Goal: Task Accomplishment & Management: Manage account settings

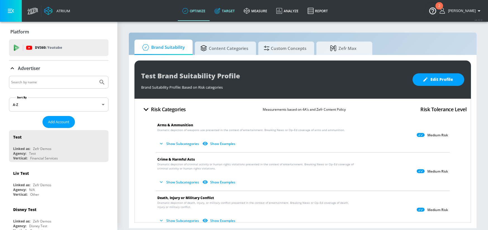
click at [239, 9] on link "Target" at bounding box center [224, 11] width 29 height 20
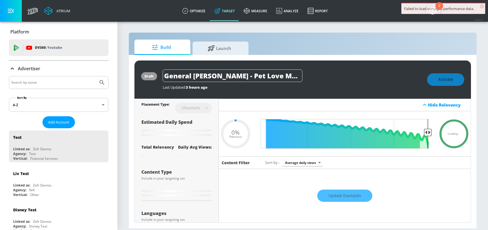
click at [59, 83] on input "Search by name" at bounding box center [53, 82] width 85 height 7
type input "0.67"
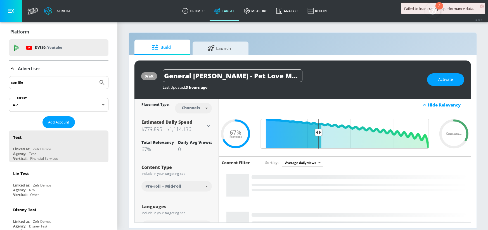
type input "sun life"
click at [96, 77] on button "Submit Search" at bounding box center [102, 83] width 12 height 12
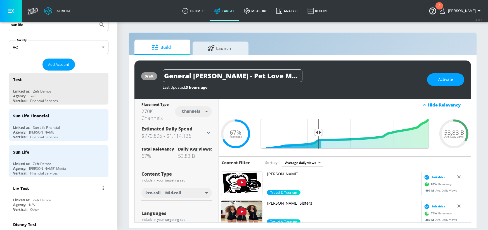
scroll to position [40, 0]
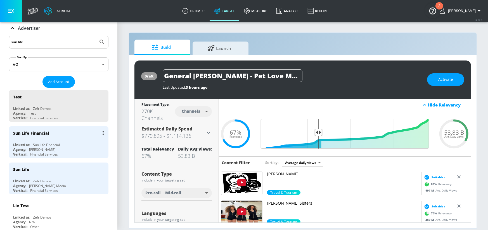
click at [63, 147] on div "Linked as: Sun Life Financial" at bounding box center [60, 145] width 94 height 5
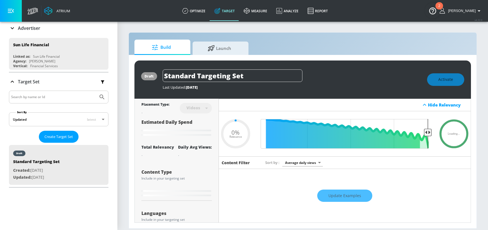
type input "0.6"
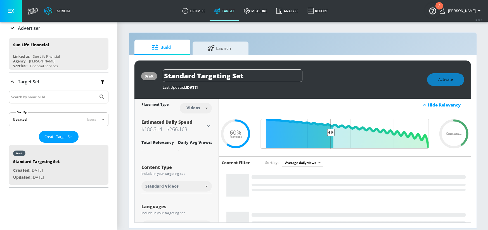
drag, startPoint x: 12, startPoint y: 27, endPoint x: 13, endPoint y: 31, distance: 4.8
click at [13, 27] on icon at bounding box center [12, 28] width 7 height 7
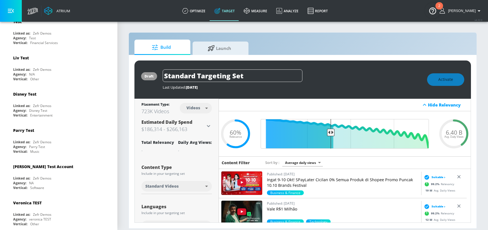
scroll to position [54, 0]
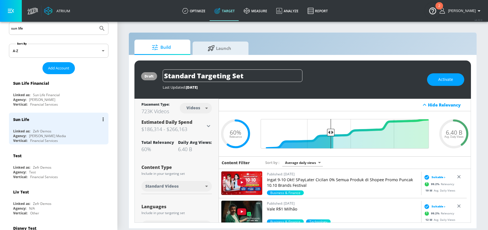
click at [49, 131] on div "Zefr Demos" at bounding box center [42, 131] width 18 height 5
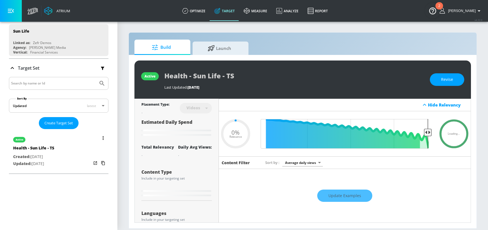
type input "0.21"
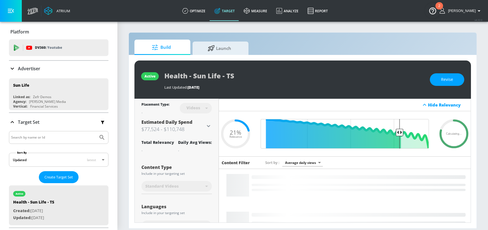
click at [13, 70] on icon at bounding box center [12, 68] width 7 height 7
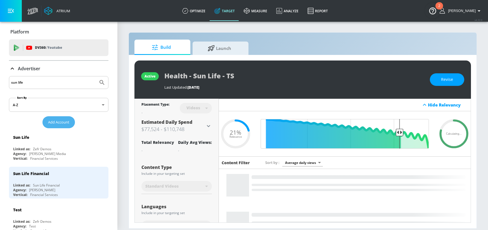
click at [54, 122] on span "Add Account" at bounding box center [58, 122] width 21 height 6
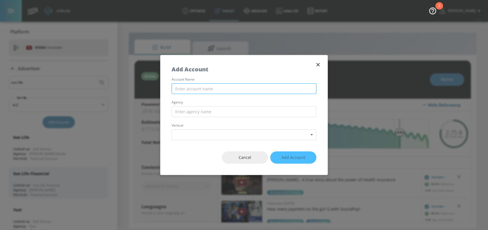
click at [201, 88] on input "text" at bounding box center [243, 88] width 145 height 11
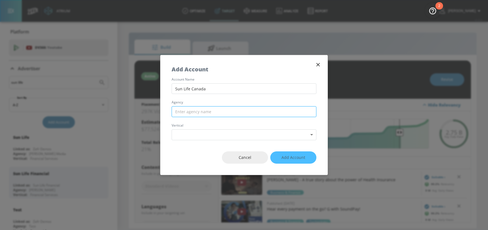
type input "Sun Life Canada"
click at [204, 113] on input "text" at bounding box center [243, 111] width 145 height 11
type input "Havas"
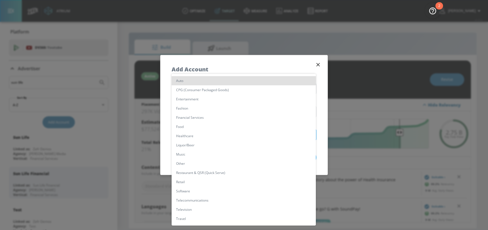
click at [208, 134] on body "Atrium optimize Target measure Analyze Report optimize Target measure Analyze R…" at bounding box center [244, 115] width 488 height 230
click at [197, 117] on li "Financial Services" at bounding box center [243, 117] width 144 height 9
type input "[object Object]"
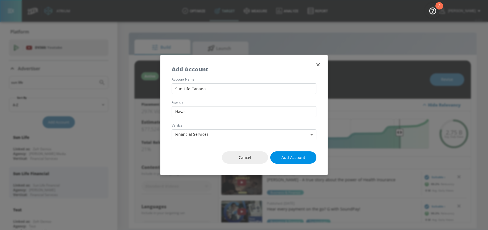
click at [292, 158] on span "Add Account" at bounding box center [293, 157] width 24 height 7
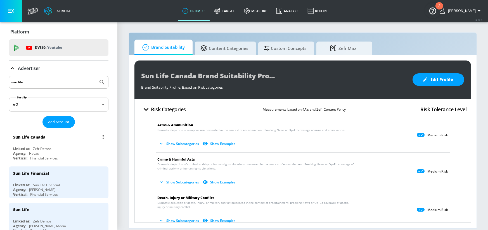
click at [59, 146] on div "Sun Life Canada Linked as: Zefr Demos Agency: Havas Vertical: Financial Services" at bounding box center [58, 146] width 99 height 32
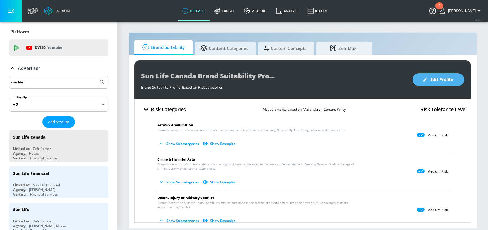
click at [438, 80] on span "Edit Profile" at bounding box center [437, 79] width 29 height 7
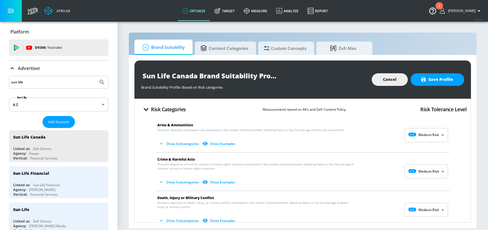
click at [410, 135] on body "Atrium optimize Target measure Analyze Report optimize Target measure Analyze R…" at bounding box center [244, 115] width 488 height 230
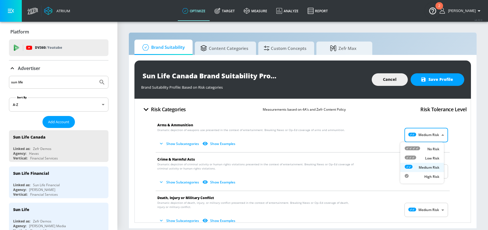
click at [428, 147] on p "No Risk" at bounding box center [433, 149] width 12 height 5
type input "MINIMAL"
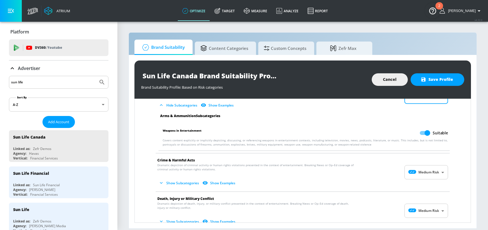
scroll to position [43, 0]
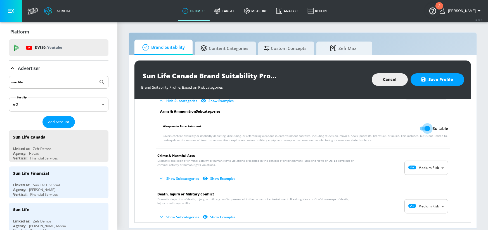
click at [423, 128] on input "Suitable" at bounding box center [427, 128] width 32 height 11
click at [419, 128] on input "Unsuitable" at bounding box center [416, 128] width 32 height 11
checkbox input "true"
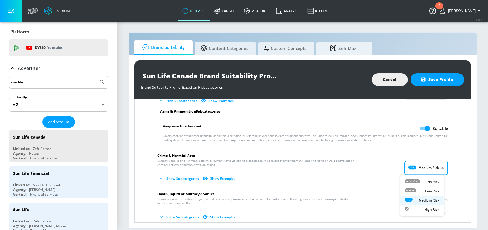
click at [421, 170] on body "Atrium optimize Target measure Analyze Report optimize Target measure Analyze R…" at bounding box center [244, 115] width 488 height 230
click at [424, 183] on div "No Risk" at bounding box center [421, 182] width 35 height 6
type input "MINIMAL"
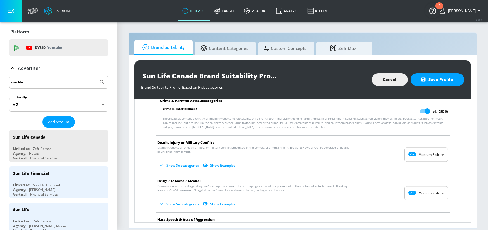
scroll to position [134, 0]
click at [425, 152] on body "Atrium optimize Target measure Analyze Report optimize Target measure Analyze R…" at bounding box center [244, 115] width 488 height 230
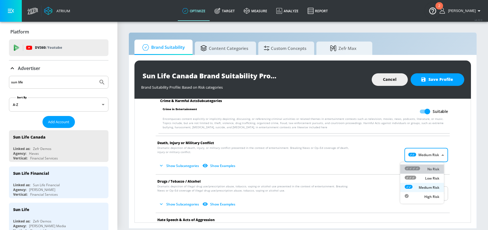
click at [428, 167] on p "No Risk" at bounding box center [433, 169] width 12 height 5
type input "MINIMAL"
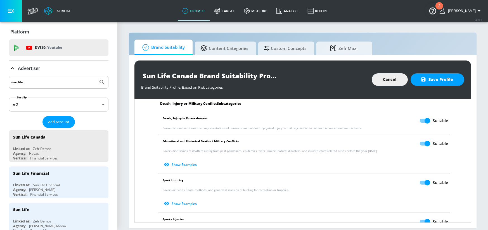
scroll to position [201, 0]
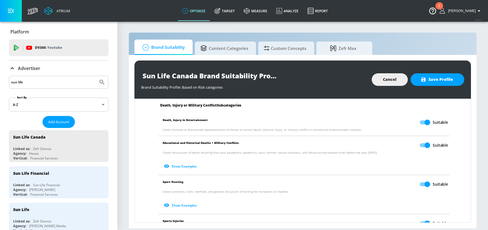
click at [424, 145] on input "Suitable" at bounding box center [427, 145] width 32 height 11
click at [418, 144] on input "Unsuitable" at bounding box center [416, 145] width 32 height 11
checkbox input "true"
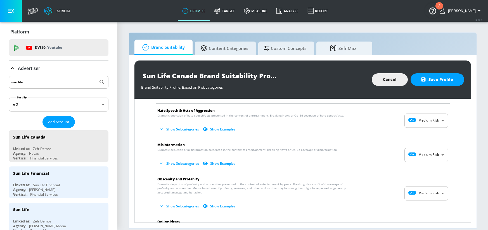
scroll to position [379, 0]
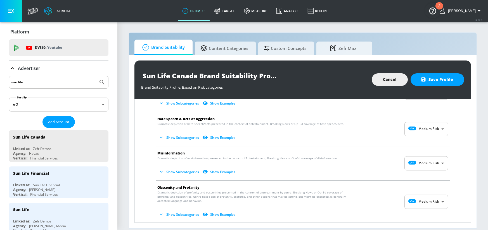
click at [426, 132] on body "Atrium optimize Target measure Analyze Report optimize Target measure Analyze R…" at bounding box center [244, 115] width 488 height 230
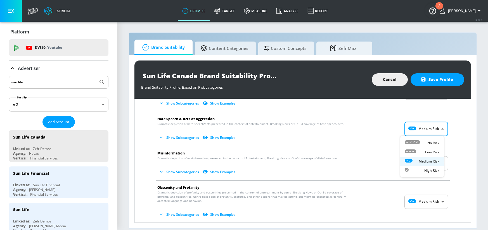
click at [430, 141] on p "No Risk" at bounding box center [433, 143] width 12 height 5
type input "MINIMAL"
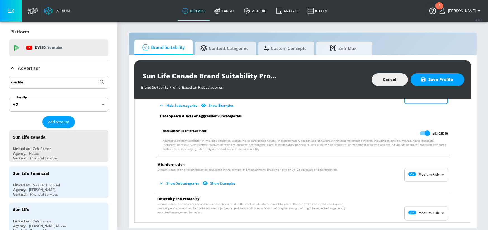
scroll to position [431, 0]
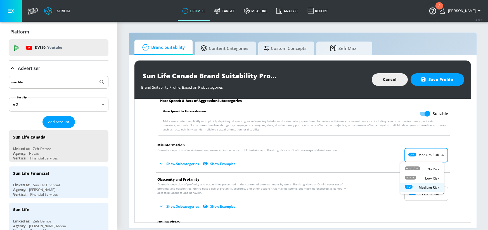
click at [421, 157] on body "Atrium optimize Target measure Analyze Report optimize Target measure Analyze R…" at bounding box center [244, 115] width 488 height 230
click at [418, 169] on icon at bounding box center [411, 169] width 15 height 4
type input "MINIMAL"
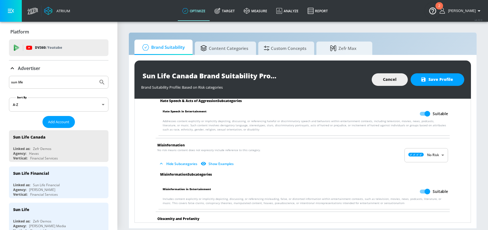
click at [429, 157] on body "Atrium optimize Target measure Analyze Report optimize Target measure Analyze R…" at bounding box center [244, 115] width 488 height 230
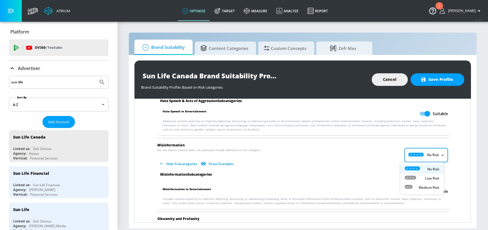
click at [396, 207] on div at bounding box center [244, 115] width 488 height 230
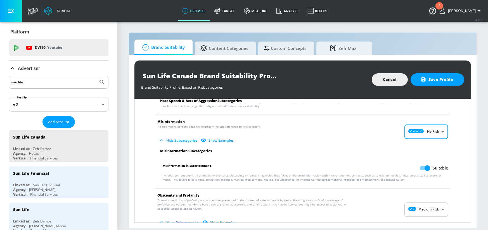
scroll to position [490, 0]
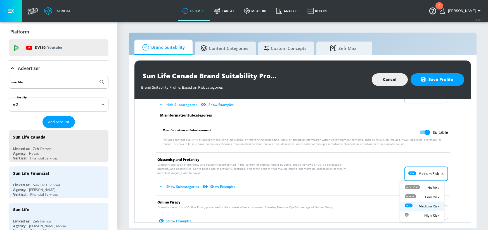
click at [433, 176] on body "Atrium optimize Target measure Analyze Report optimize Target measure Analyze R…" at bounding box center [244, 115] width 488 height 230
drag, startPoint x: 420, startPoint y: 188, endPoint x: 425, endPoint y: 185, distance: 5.8
click at [425, 185] on div "No Risk" at bounding box center [421, 188] width 35 height 6
type input "MINIMAL"
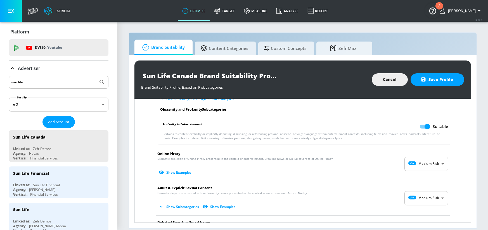
scroll to position [589, 0]
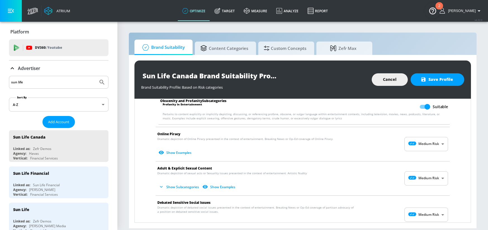
click at [422, 148] on body "Atrium optimize Target measure Analyze Report optimize Target measure Analyze R…" at bounding box center [244, 115] width 488 height 230
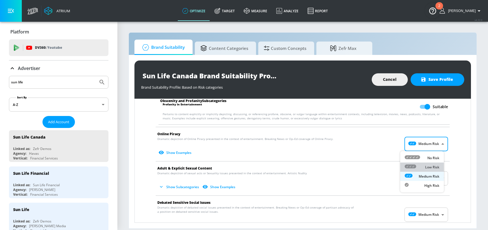
click at [426, 170] on p "Low Risk" at bounding box center [432, 167] width 14 height 5
type input "LOW"
click at [419, 180] on body "Atrium optimize Target measure Analyze Report optimize Target measure Analyze R…" at bounding box center [244, 115] width 488 height 230
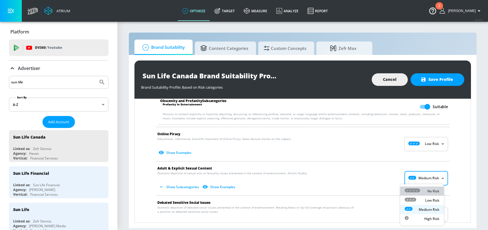
click at [426, 189] on div "No Risk" at bounding box center [421, 191] width 35 height 6
type input "MINIMAL"
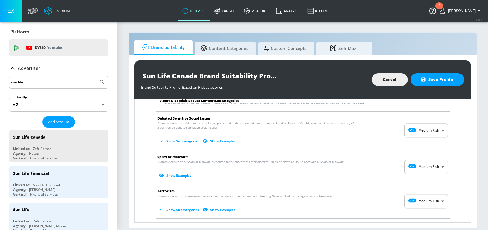
scroll to position [713, 0]
click at [418, 133] on body "Atrium optimize Target measure Analyze Report optimize Target measure Analyze R…" at bounding box center [244, 115] width 488 height 230
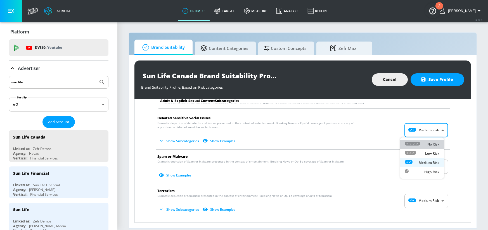
click at [429, 147] on p "No Risk" at bounding box center [433, 144] width 12 height 5
type input "MINIMAL"
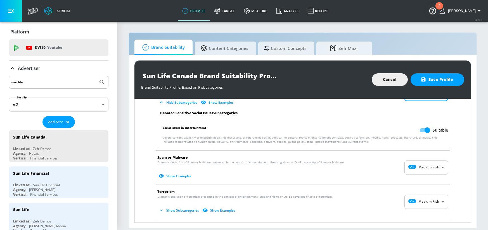
scroll to position [748, 0]
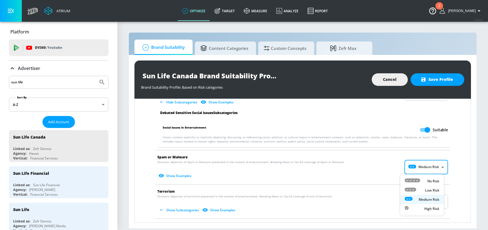
click at [421, 165] on body "Atrium optimize Target measure Analyze Report optimize Target measure Analyze R…" at bounding box center [244, 115] width 488 height 230
click at [419, 191] on div "Low Risk" at bounding box center [421, 191] width 35 height 6
type input "LOW"
click at [436, 199] on body "Atrium optimize Target measure Analyze Report optimize Target measure Analyze R…" at bounding box center [244, 115] width 488 height 230
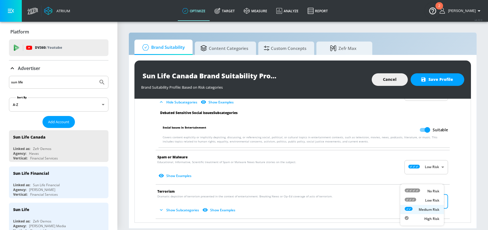
click at [419, 192] on icon at bounding box center [411, 191] width 15 height 4
type input "MINIMAL"
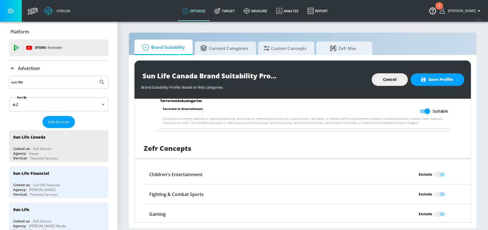
scroll to position [889, 0]
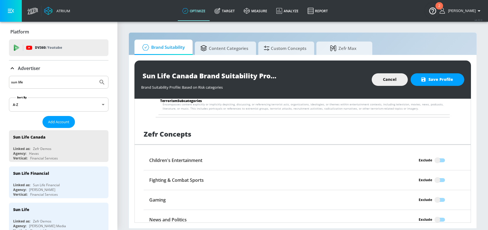
click at [433, 161] on input "Exclude" at bounding box center [437, 160] width 32 height 11
checkbox input "true"
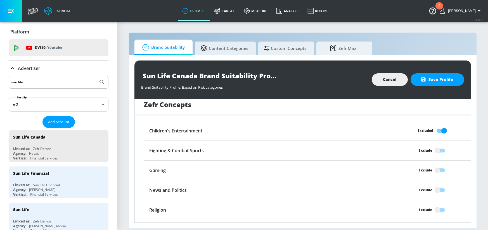
scroll to position [919, 0]
click at [432, 189] on input "Exclude" at bounding box center [437, 190] width 32 height 11
checkbox input "true"
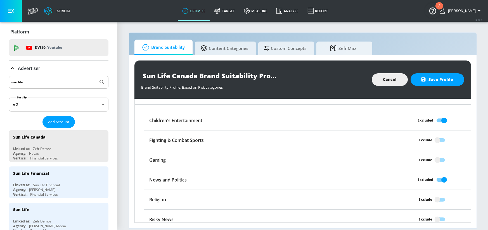
scroll to position [935, 0]
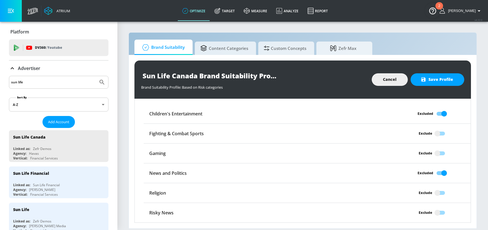
click at [435, 209] on input "Exclude" at bounding box center [437, 213] width 32 height 11
checkbox input "true"
click at [431, 83] on button "Save Profile" at bounding box center [437, 79] width 54 height 13
